Goal: Task Accomplishment & Management: Manage account settings

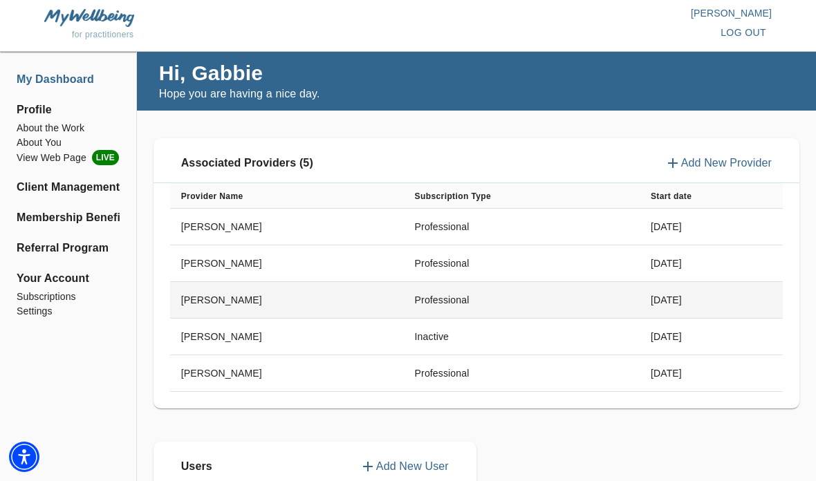
click at [664, 301] on td "[DATE]" at bounding box center [710, 300] width 143 height 37
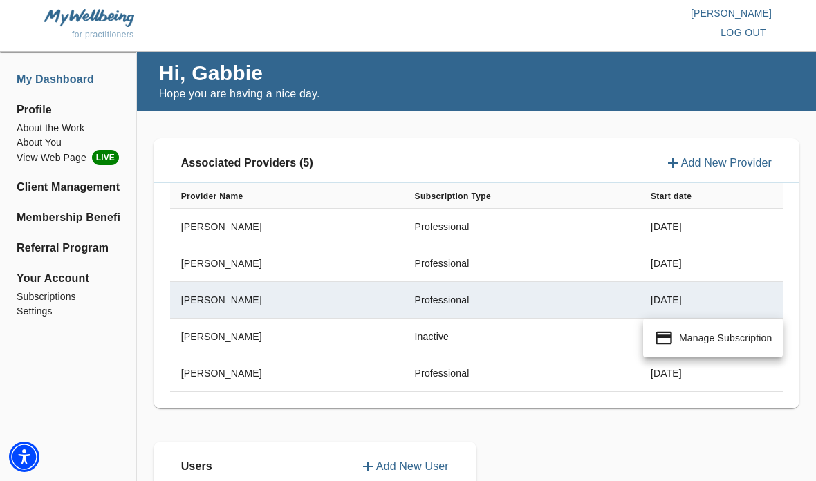
click at [704, 341] on p "Manage Subscription" at bounding box center [725, 338] width 93 height 14
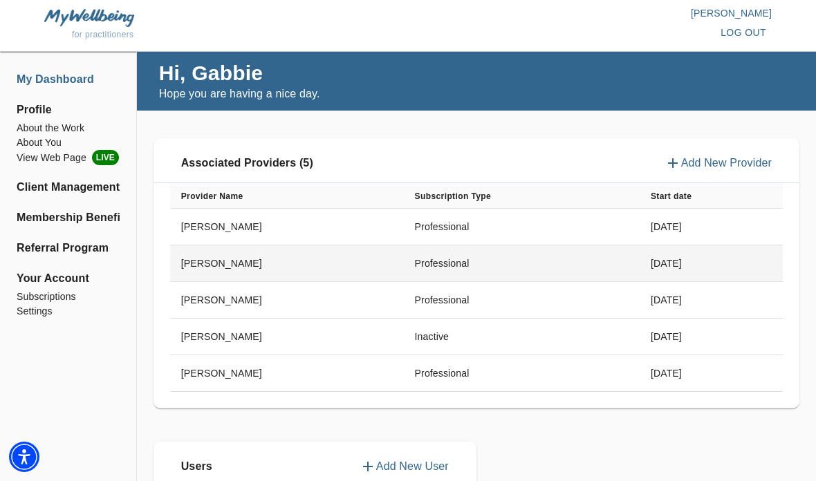
click at [484, 260] on td "Professional" at bounding box center [522, 263] width 236 height 37
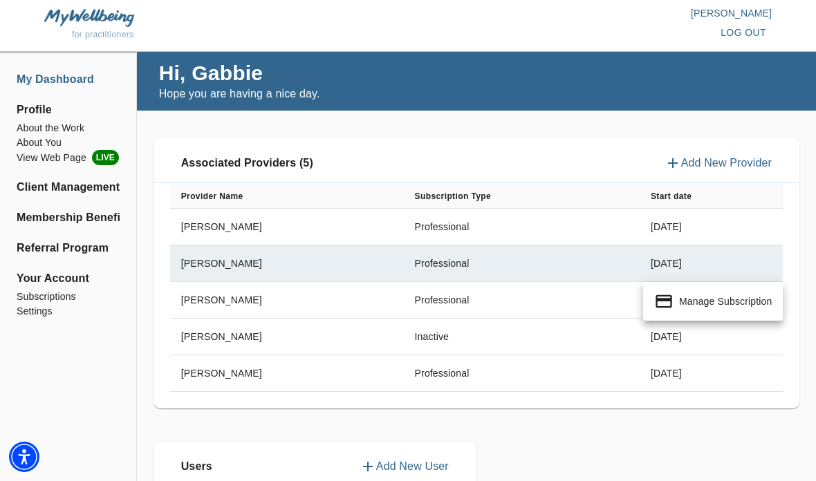
click at [685, 305] on p "Manage Subscription" at bounding box center [725, 301] width 93 height 14
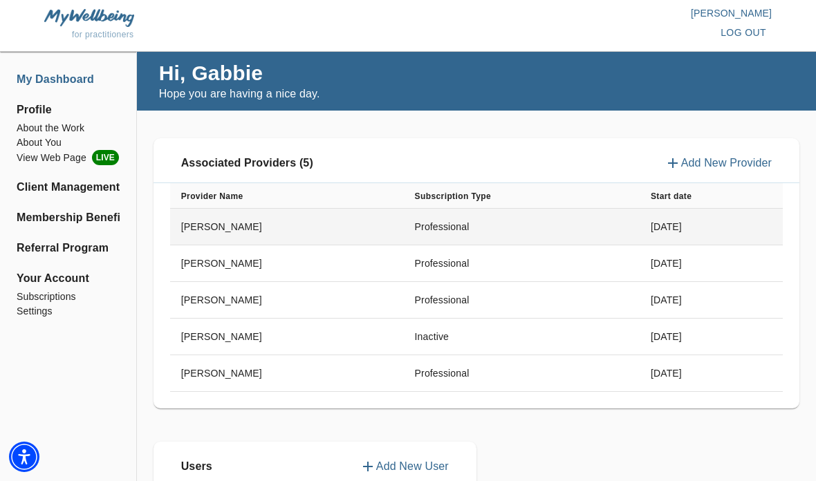
click at [472, 225] on td "Professional" at bounding box center [522, 227] width 236 height 37
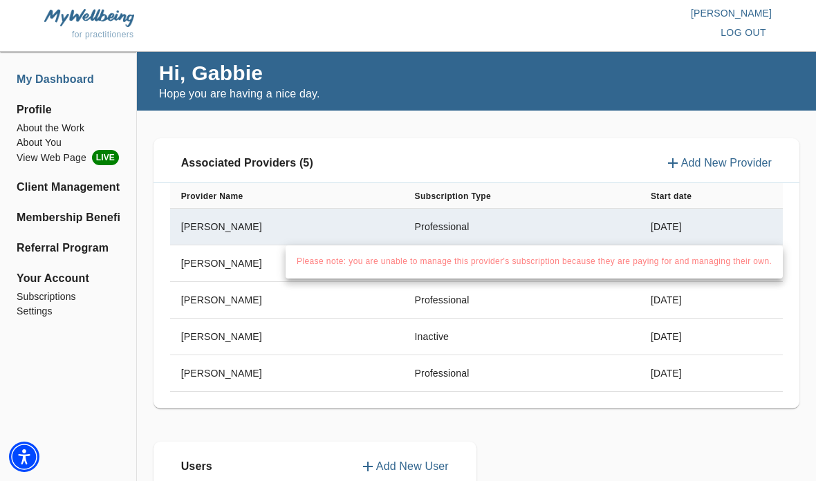
click at [538, 306] on div at bounding box center [408, 240] width 816 height 481
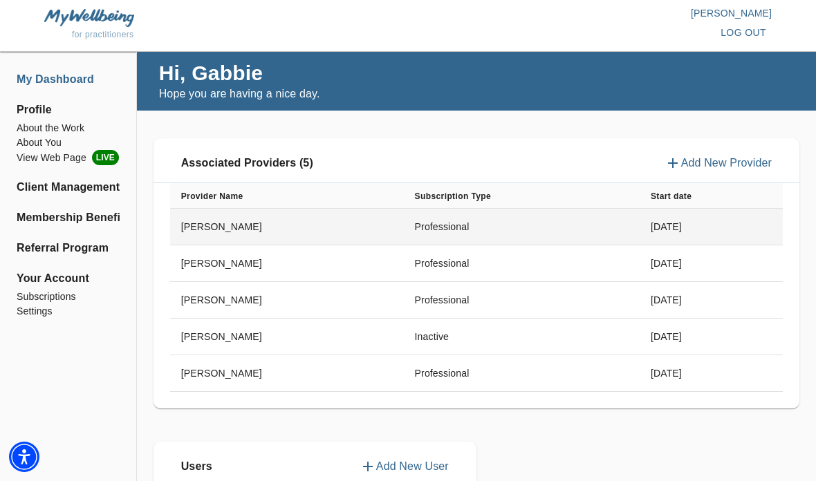
click at [584, 222] on td "Professional" at bounding box center [522, 227] width 236 height 37
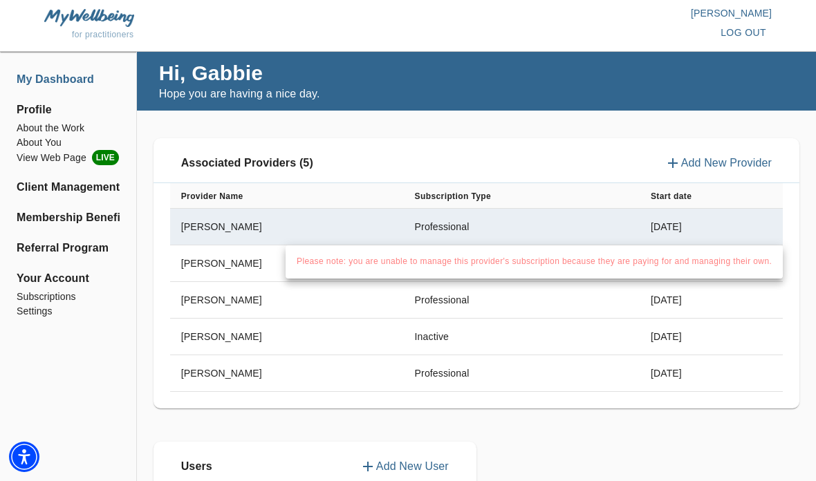
click at [572, 263] on ul "Please note: you are unable to manage this provider's subscription because they…" at bounding box center [533, 261] width 497 height 33
click at [566, 261] on ul "Please note: you are unable to manage this provider's subscription because they…" at bounding box center [533, 261] width 497 height 33
click at [563, 260] on ul "Please note: you are unable to manage this provider's subscription because they…" at bounding box center [533, 261] width 497 height 33
click at [565, 401] on div at bounding box center [408, 240] width 816 height 481
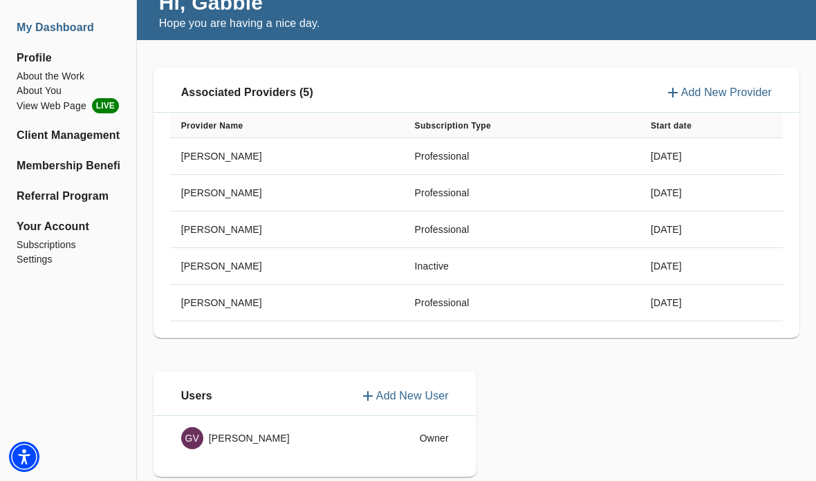
scroll to position [105, 0]
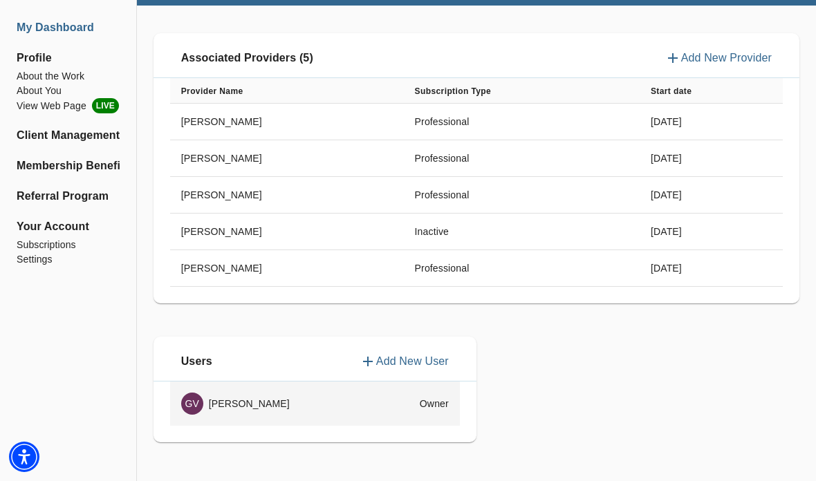
click at [269, 411] on div "GV Gabbie Veevers-Carter" at bounding box center [274, 404] width 186 height 22
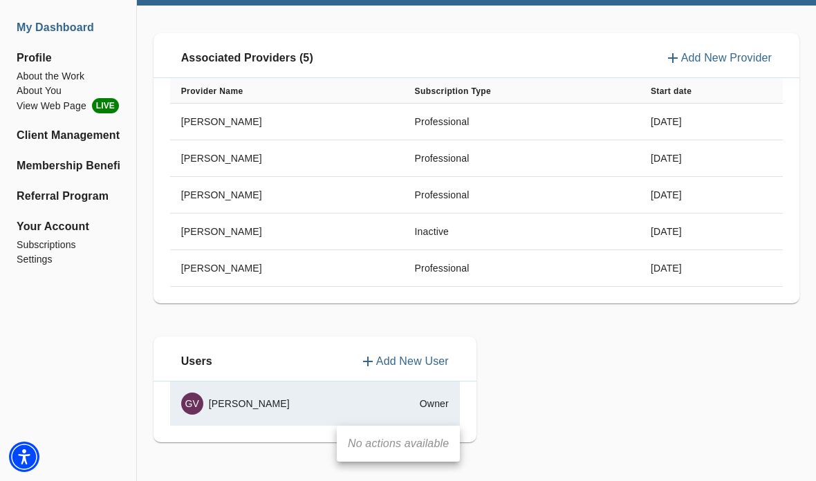
click at [284, 418] on div at bounding box center [408, 240] width 816 height 481
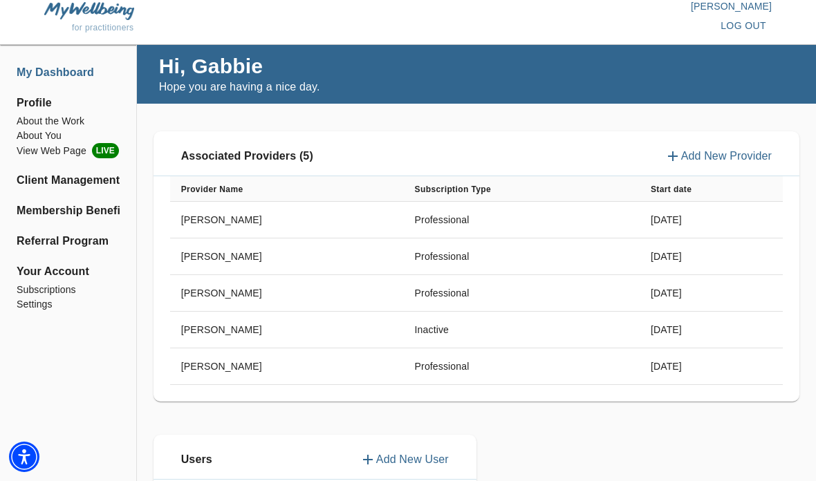
scroll to position [0, 0]
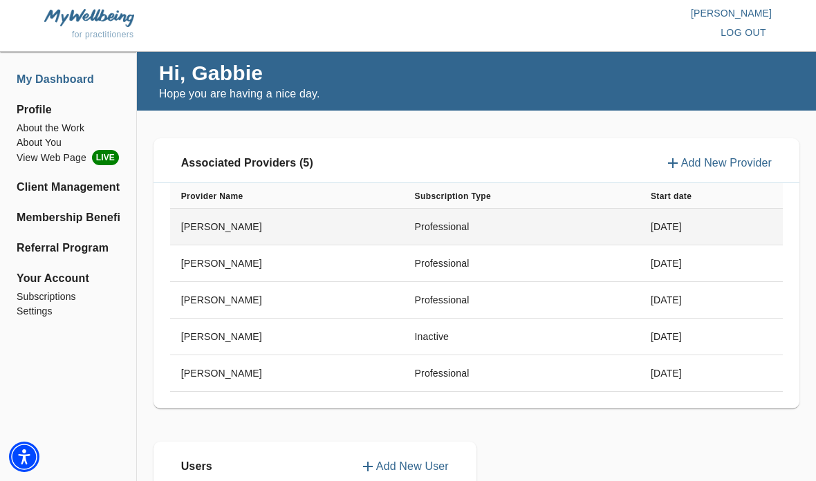
click at [196, 235] on td "[PERSON_NAME]" at bounding box center [287, 227] width 234 height 37
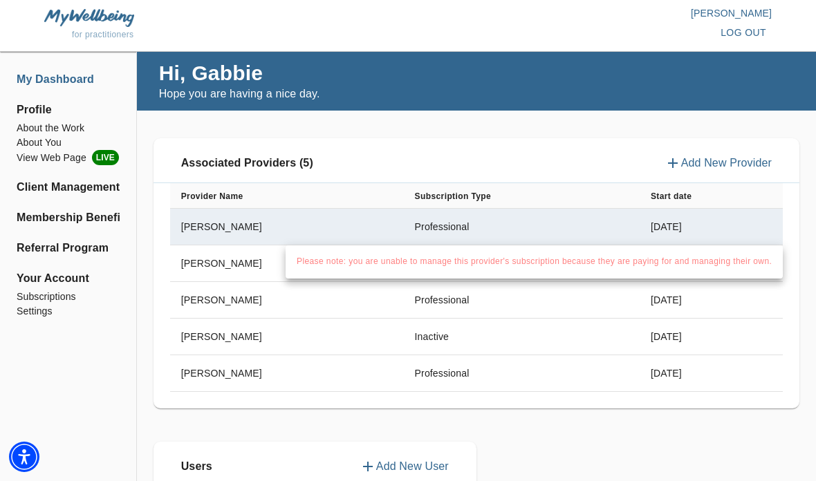
click at [702, 279] on div at bounding box center [408, 240] width 816 height 481
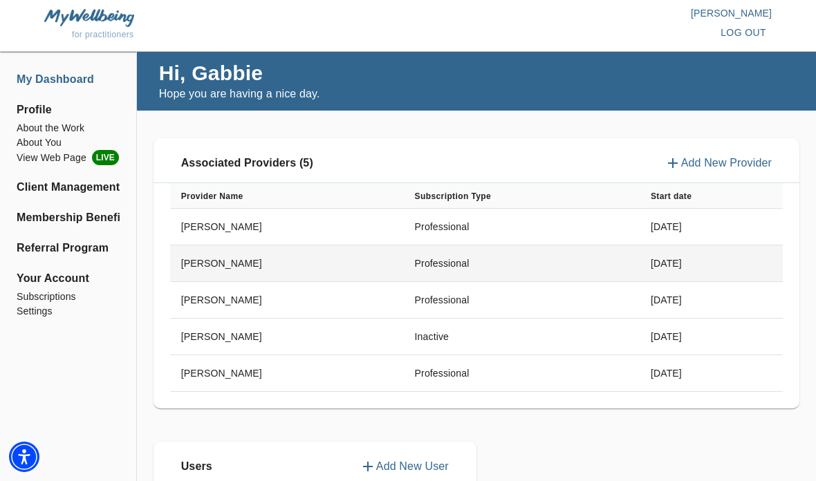
click at [706, 265] on td "[DATE]" at bounding box center [710, 263] width 143 height 37
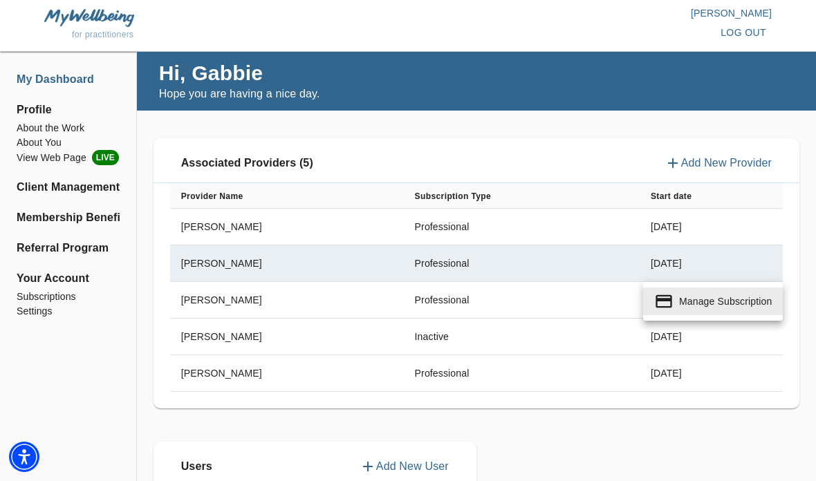
click at [797, 223] on div at bounding box center [408, 240] width 816 height 481
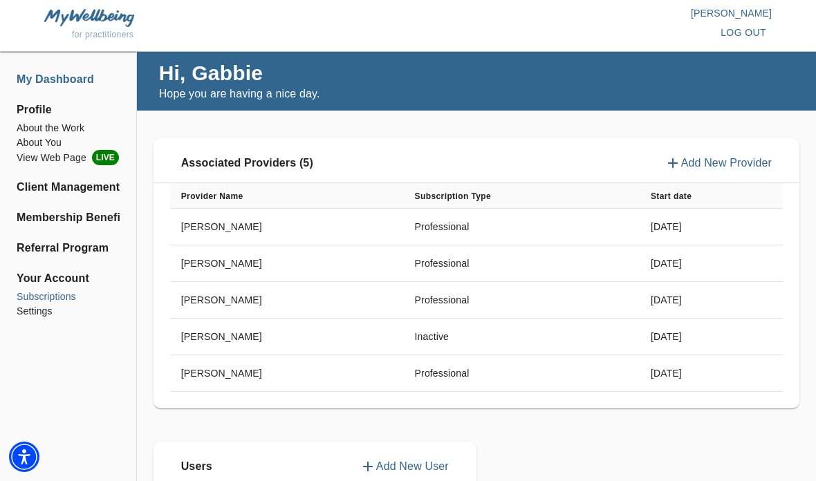
click at [44, 297] on li "Subscriptions" at bounding box center [68, 297] width 103 height 15
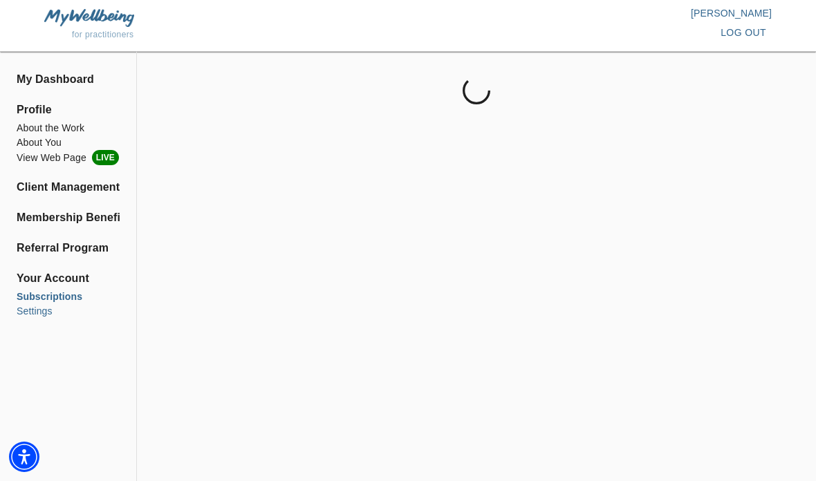
click at [37, 312] on li "Settings" at bounding box center [68, 311] width 103 height 15
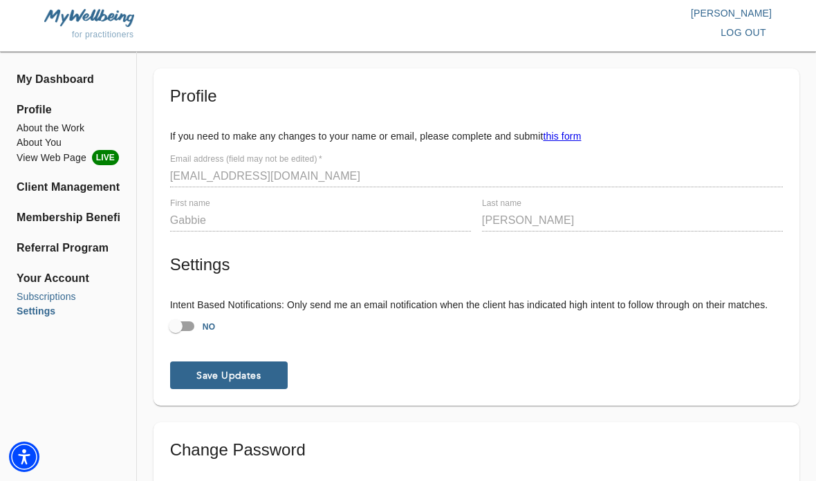
click at [40, 295] on li "Subscriptions" at bounding box center [68, 297] width 103 height 15
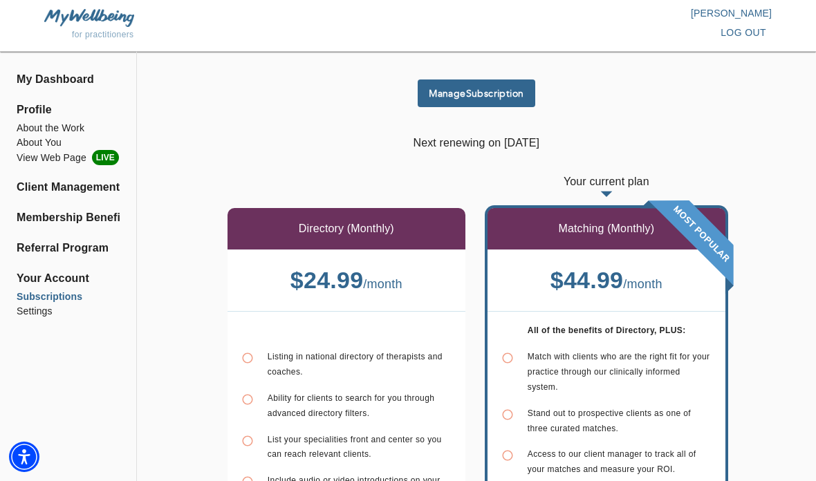
click at [490, 106] on button "Manage Subscription" at bounding box center [475, 93] width 117 height 28
click at [47, 218] on li "Membership Benefits" at bounding box center [68, 217] width 103 height 17
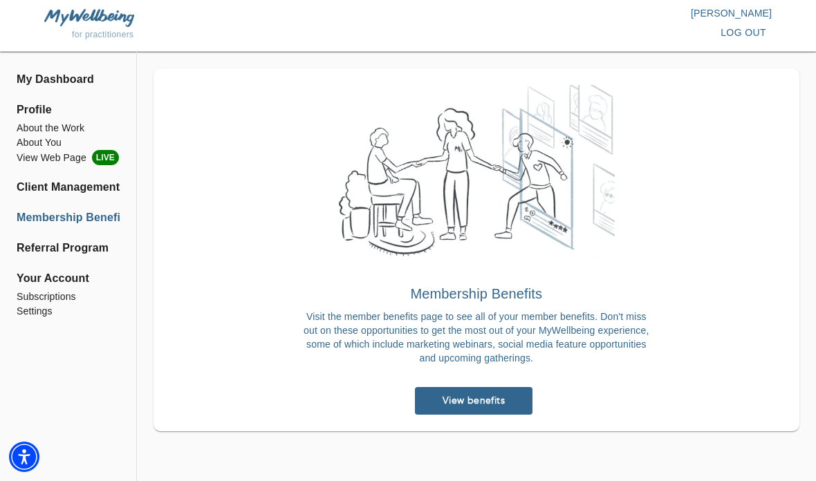
click at [41, 281] on span "Your Account" at bounding box center [68, 278] width 103 height 17
click at [46, 297] on li "Subscriptions" at bounding box center [68, 297] width 103 height 15
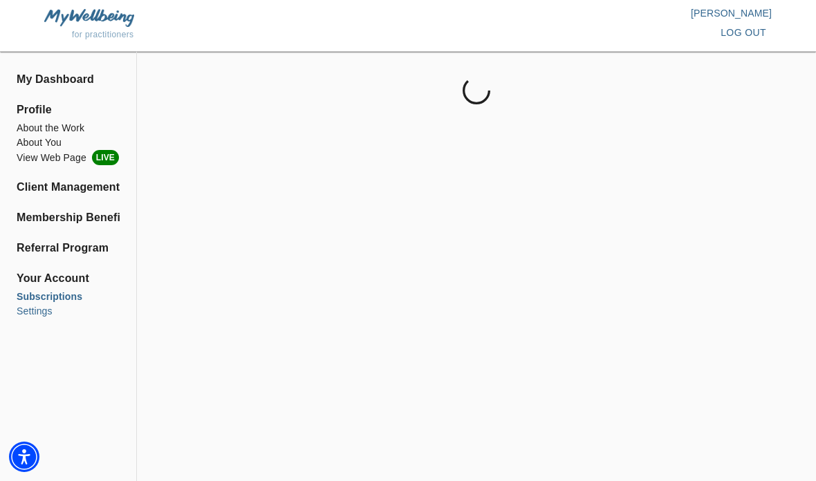
click at [34, 317] on li "Settings" at bounding box center [68, 311] width 103 height 15
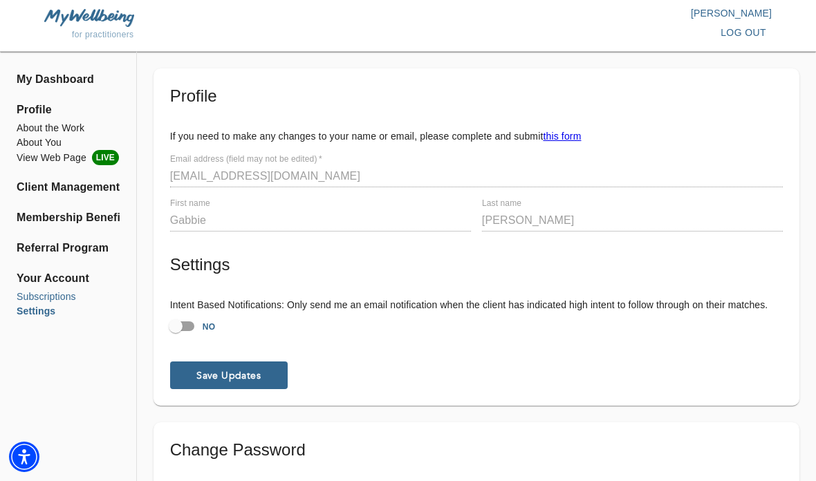
click at [30, 296] on li "Subscriptions" at bounding box center [68, 297] width 103 height 15
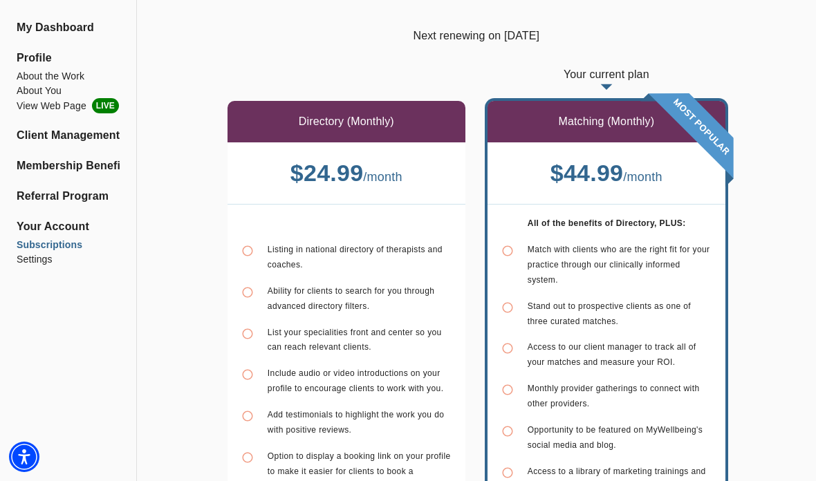
scroll to position [74, 0]
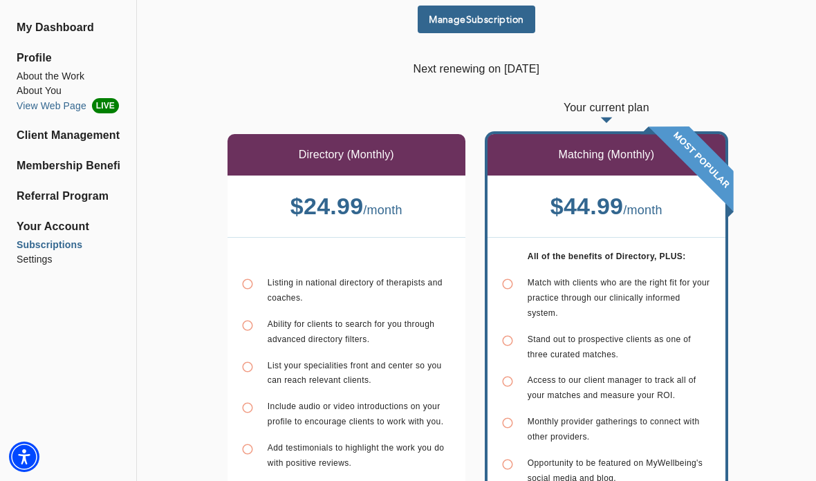
click at [26, 108] on li "View Web Page LIVE" at bounding box center [68, 105] width 103 height 15
click at [38, 77] on li "About the Work" at bounding box center [68, 76] width 103 height 15
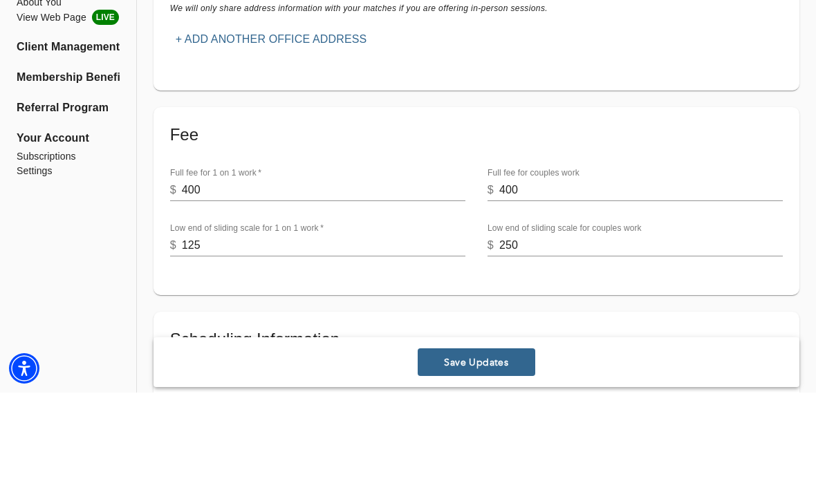
scroll to position [424, 0]
click at [211, 322] on input "125" at bounding box center [323, 333] width 283 height 22
type input "1"
type input "250"
click at [488, 444] on span "Save Updates" at bounding box center [476, 450] width 106 height 13
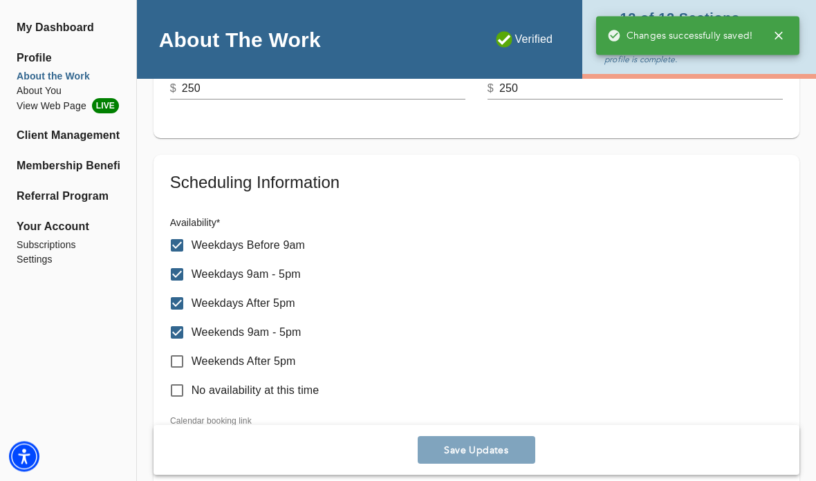
scroll to position [668, 0]
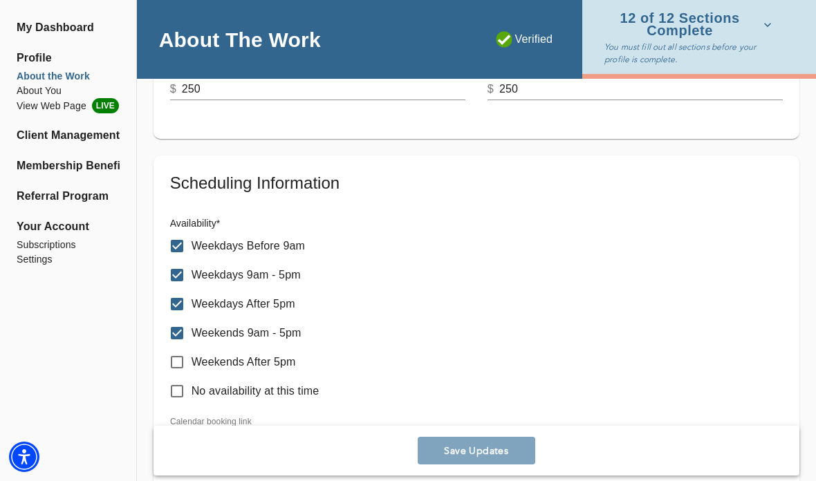
click at [177, 243] on input "Weekdays Before 9am" at bounding box center [176, 246] width 29 height 29
click at [178, 241] on input "Weekdays Before 9am" at bounding box center [176, 246] width 29 height 29
checkbox input "true"
click at [511, 464] on button "Save Updates" at bounding box center [475, 451] width 117 height 28
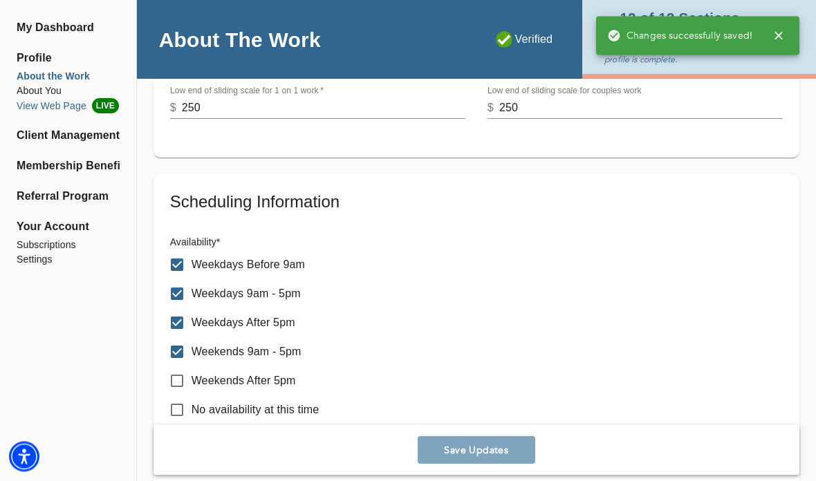
scroll to position [649, 0]
click at [41, 104] on li "View Web Page LIVE" at bounding box center [68, 105] width 103 height 15
